Goal: Go to known website: Access a specific website the user already knows

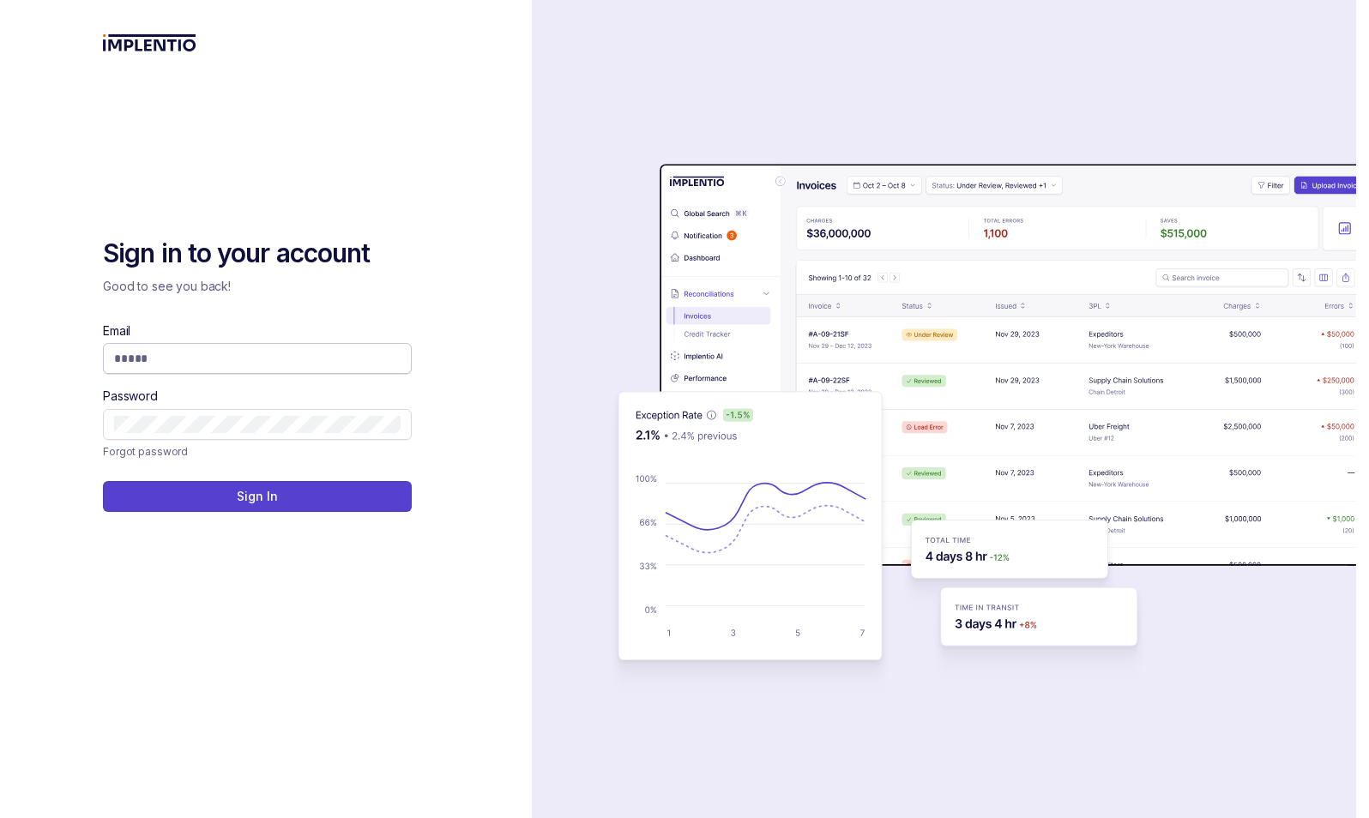
click at [169, 358] on input "Email" at bounding box center [257, 358] width 286 height 17
type input "**********"
